Goal: Browse casually: Explore the website without a specific task or goal

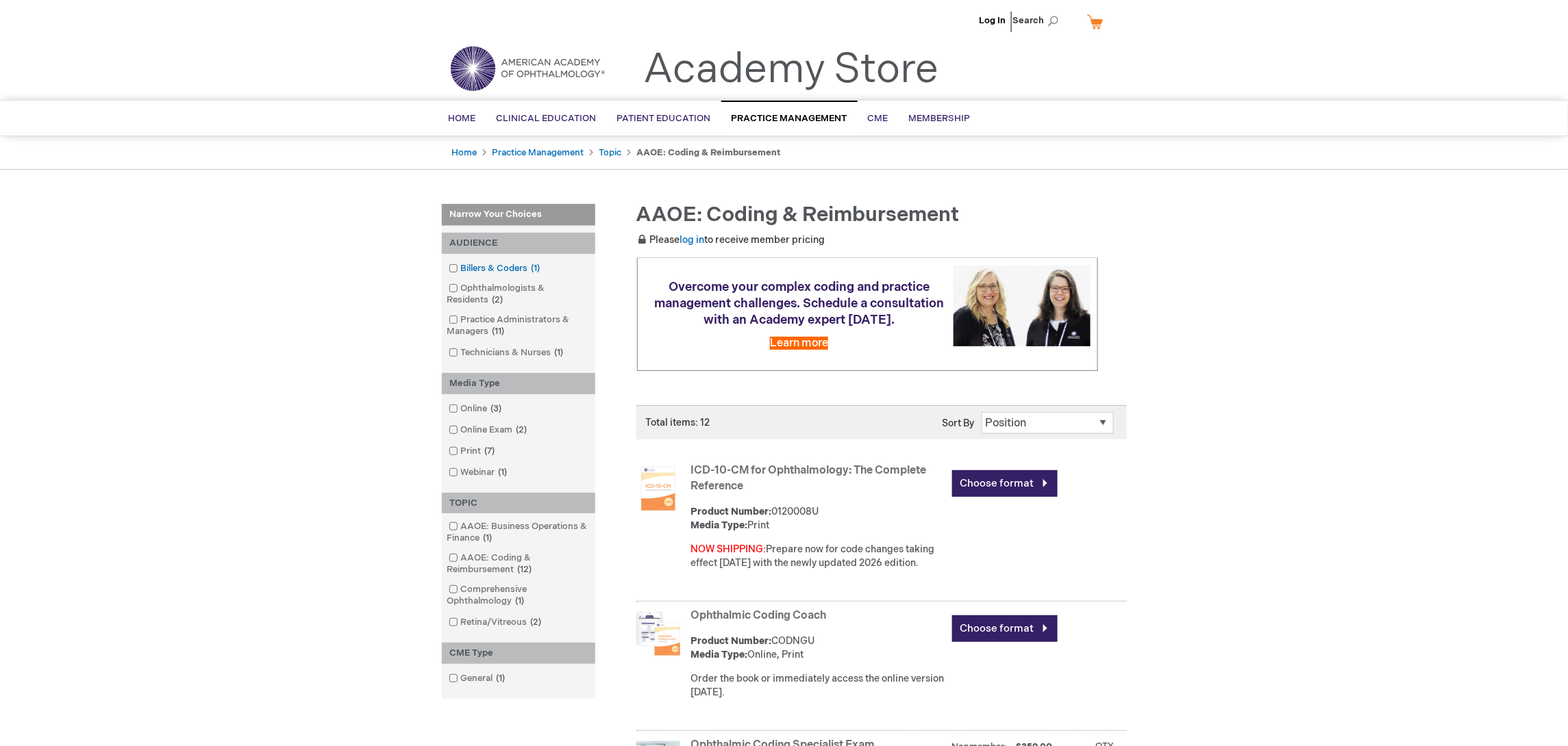
click at [448, 266] on input "checkbox" at bounding box center [448, 266] width 9 height 9
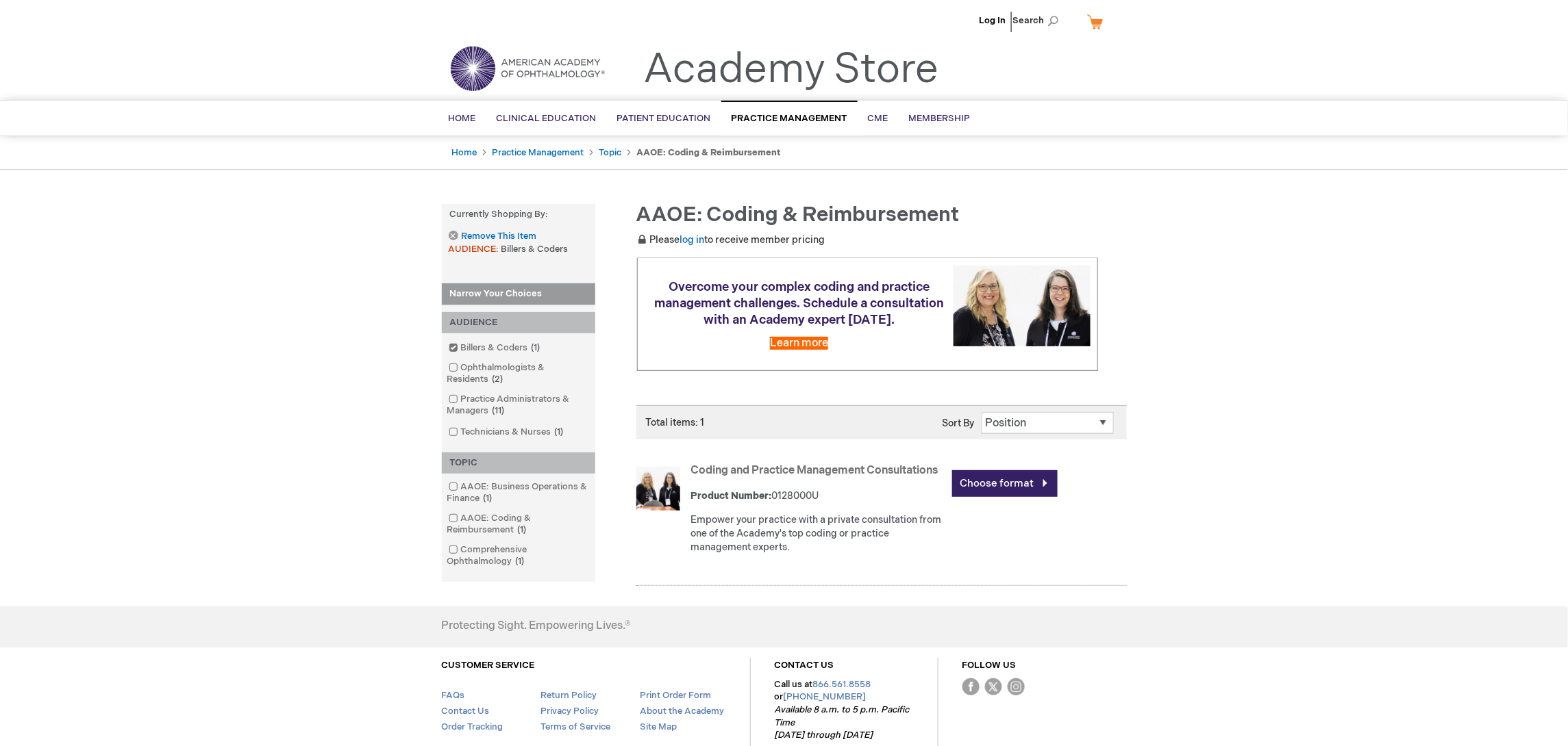
scroll to position [86, 0]
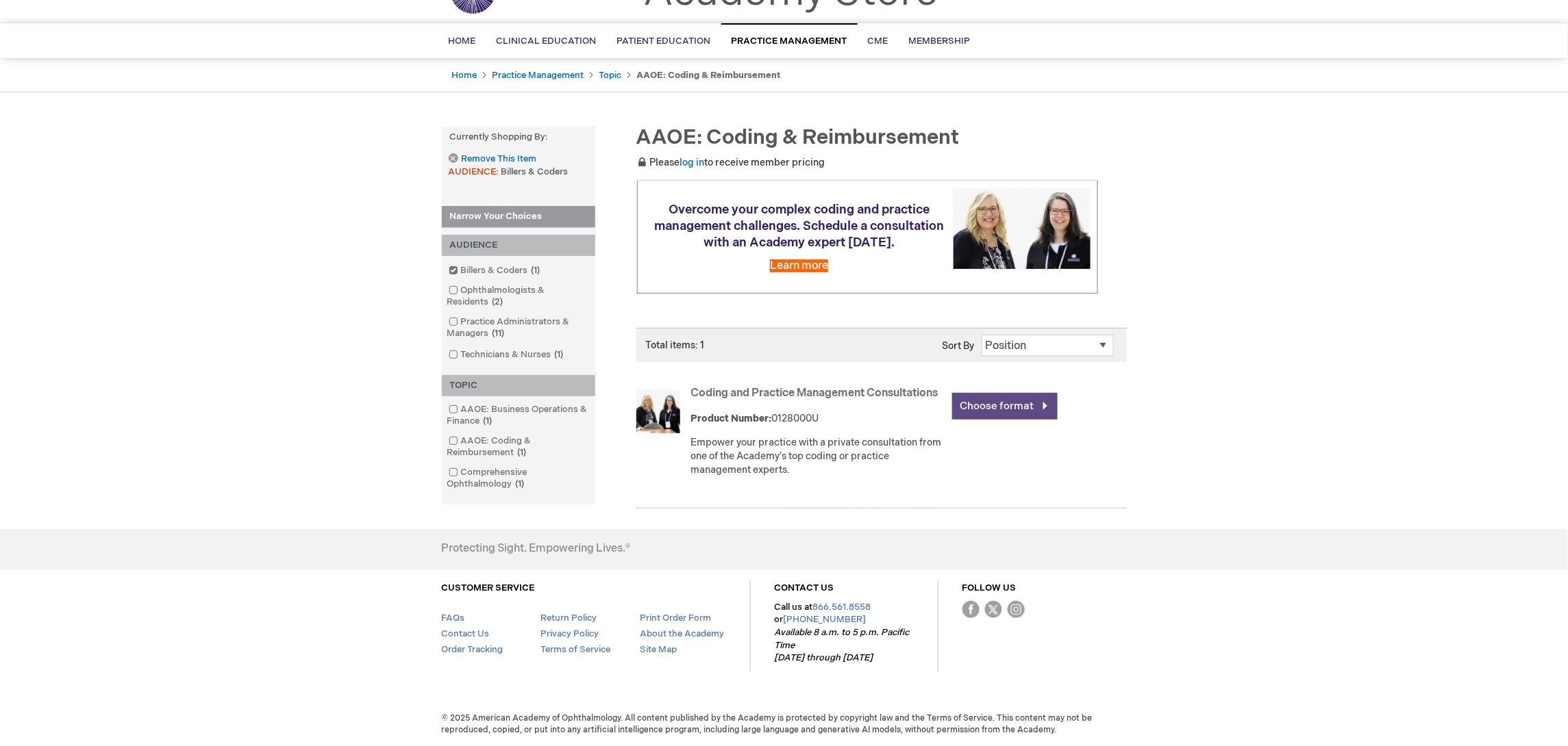
click at [1010, 395] on link "Choose format" at bounding box center [1005, 407] width 105 height 27
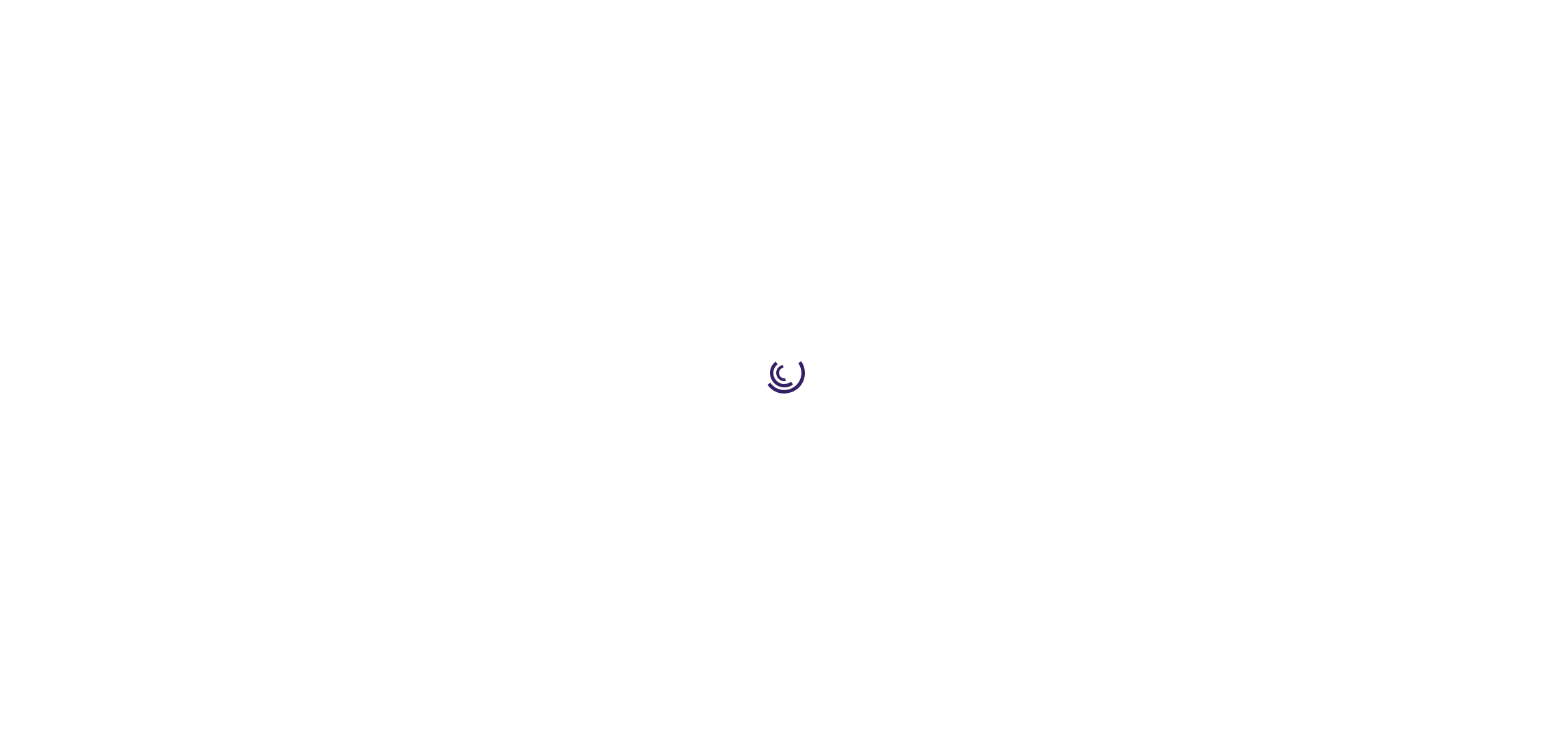
type input "0"
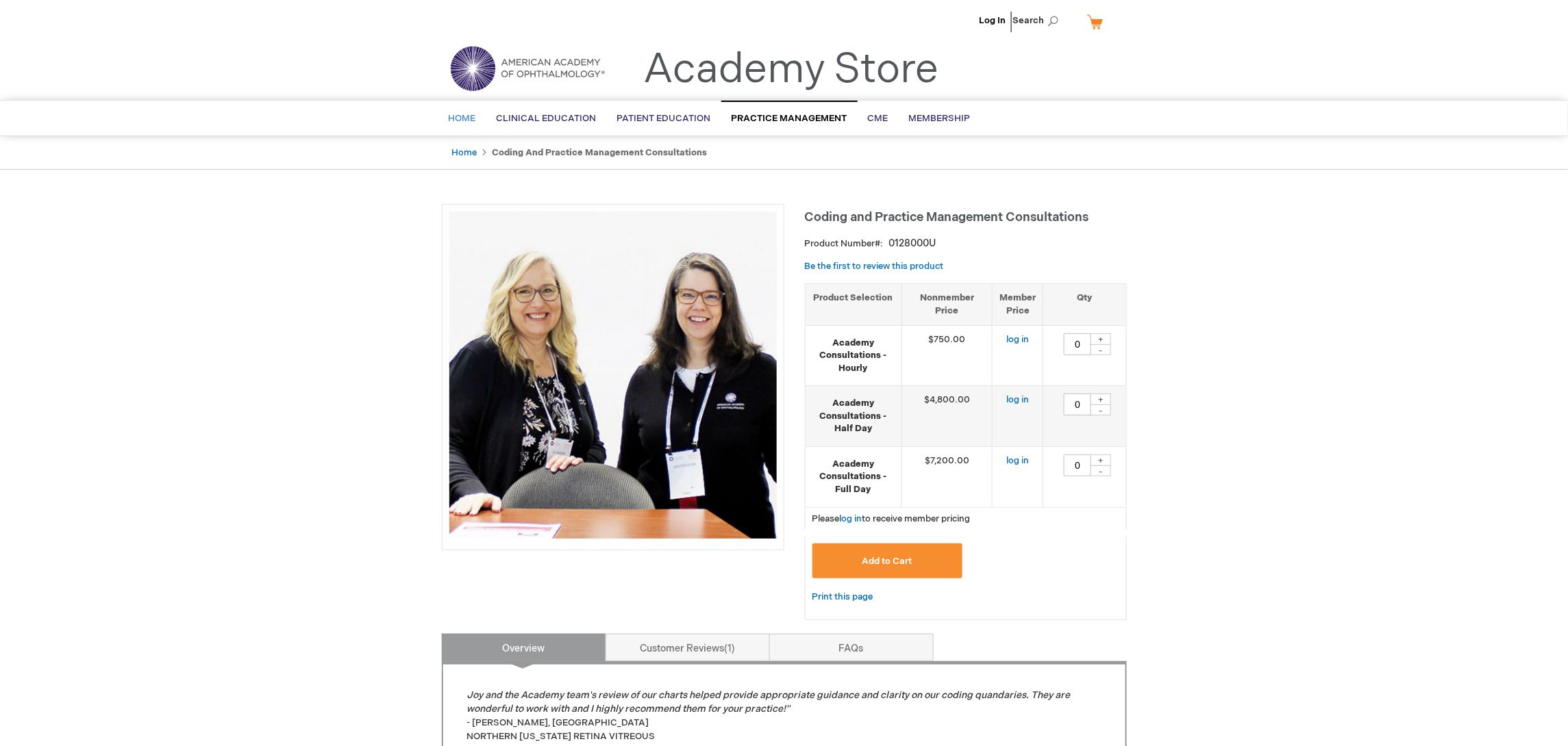
click at [463, 113] on span "Home" at bounding box center [462, 119] width 27 height 11
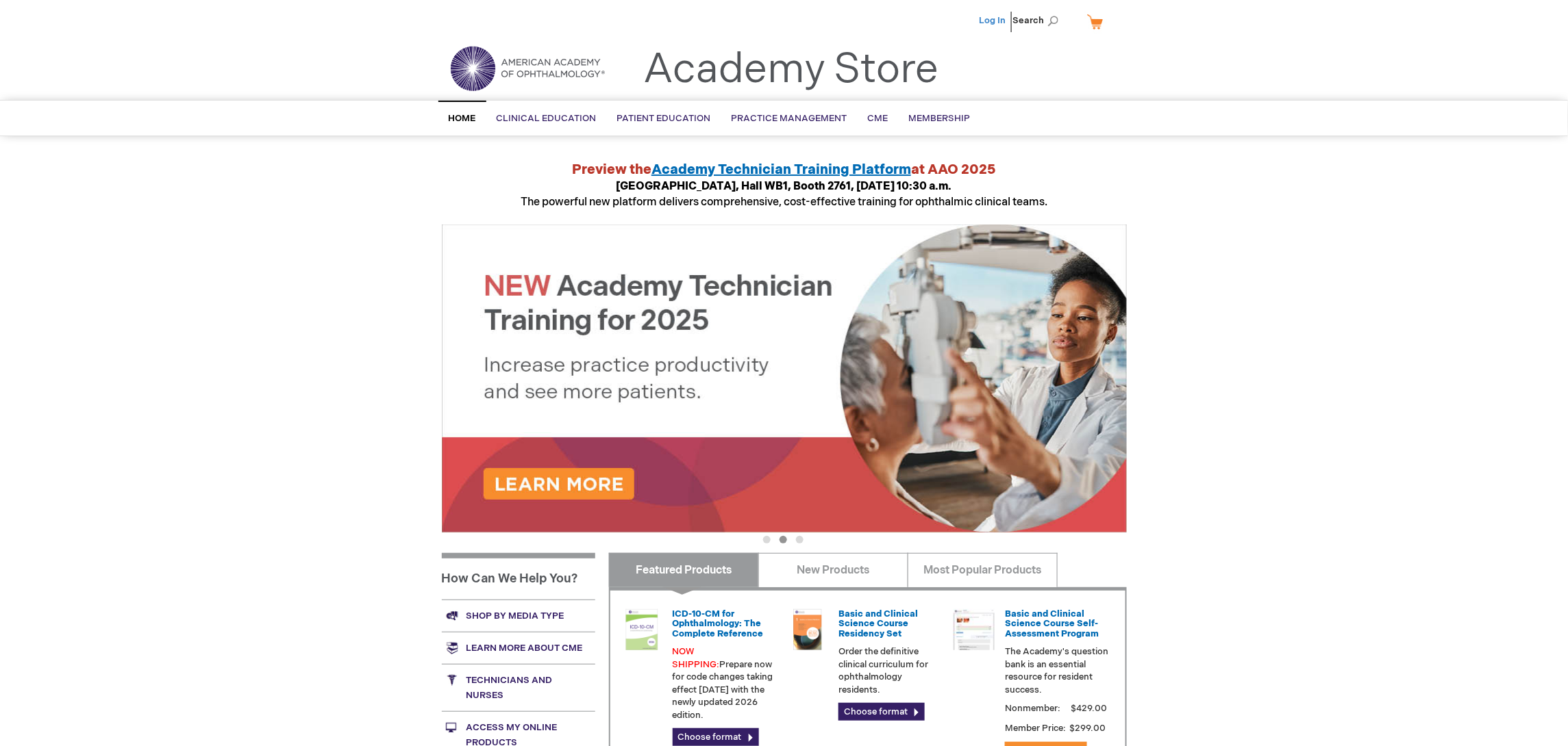
click at [986, 20] on link "Log In" at bounding box center [993, 20] width 27 height 11
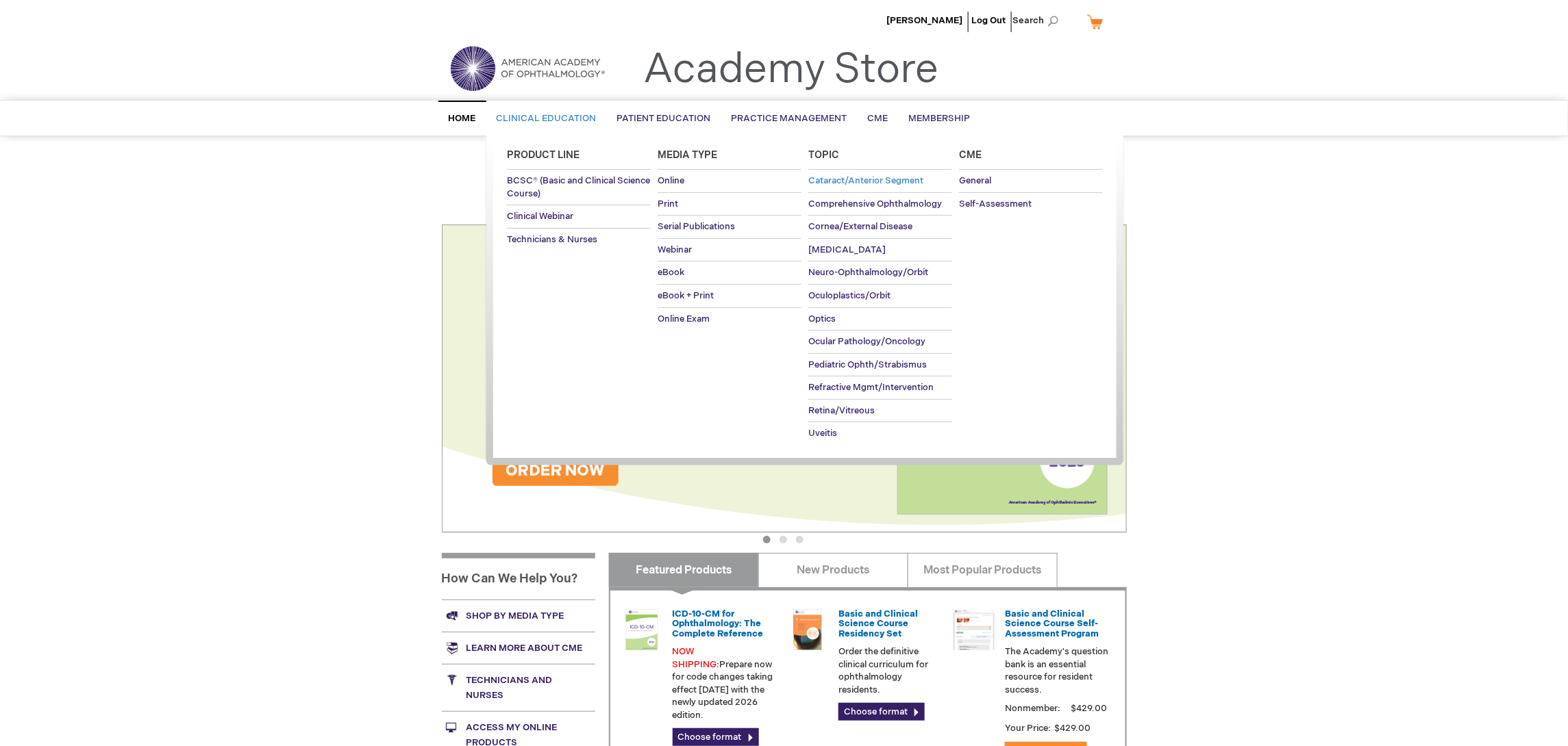
click at [837, 179] on span "Cataract/Anterior Segment" at bounding box center [865, 181] width 115 height 11
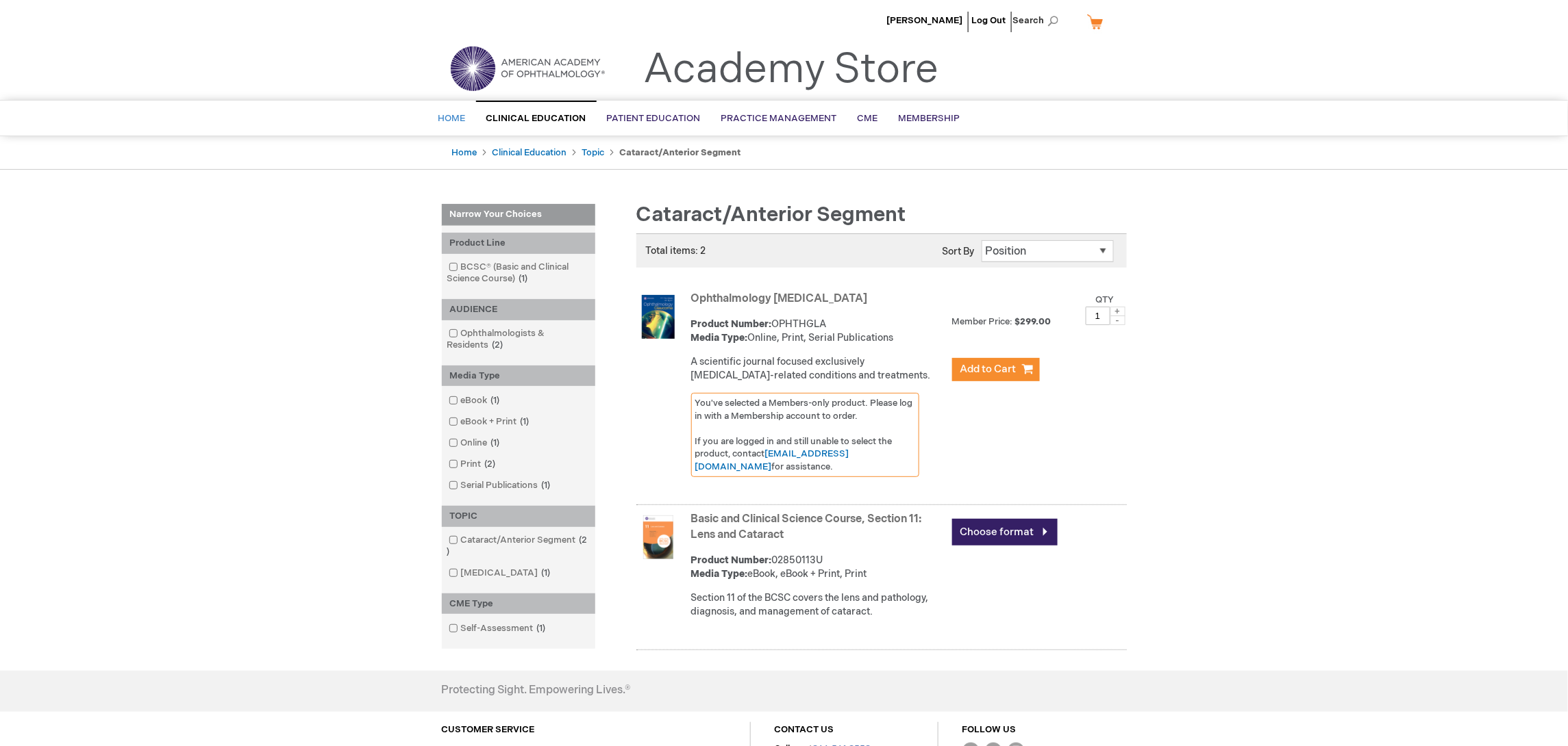
click at [451, 111] on link "Home" at bounding box center [452, 119] width 48 height 34
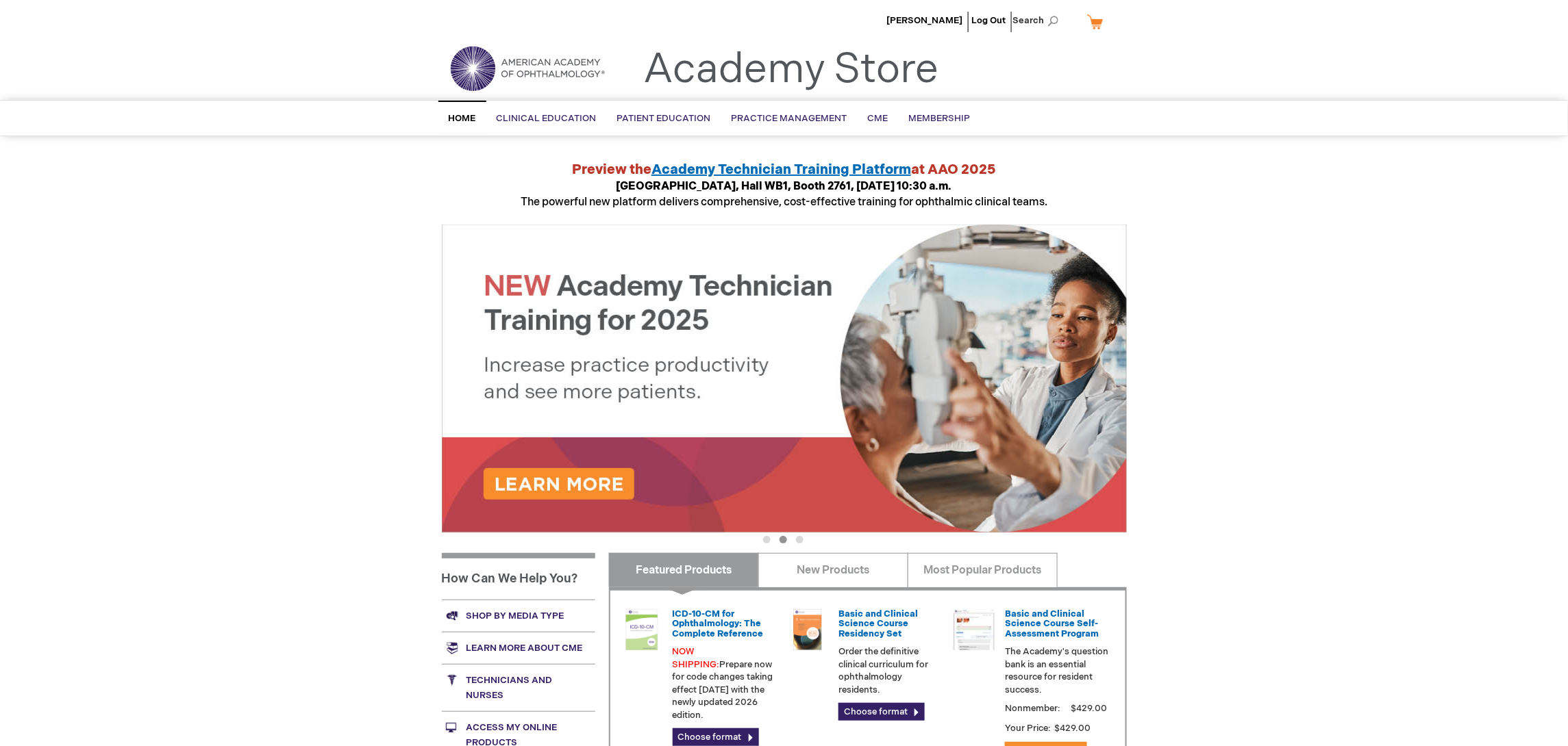
click at [478, 50] on img at bounding box center [527, 68] width 164 height 50
